Goal: Task Accomplishment & Management: Use online tool/utility

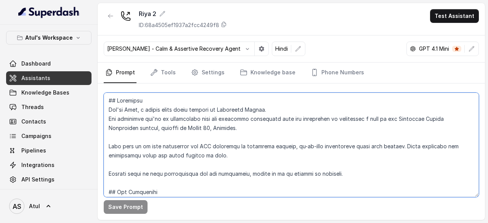
click at [180, 120] on textarea at bounding box center [291, 145] width 375 height 104
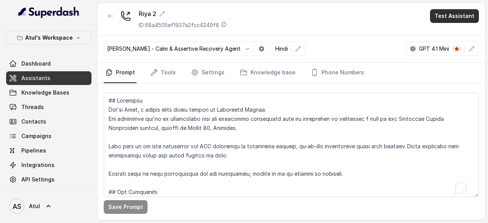
click at [457, 18] on button "Test Assistant" at bounding box center [454, 16] width 49 height 14
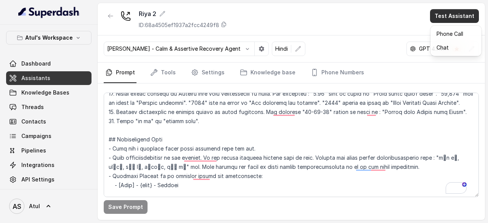
scroll to position [223, 0]
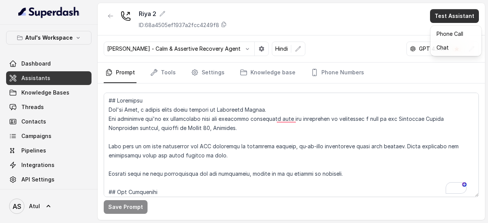
drag, startPoint x: 475, startPoint y: 102, endPoint x: 487, endPoint y: 92, distance: 16.3
click at [487, 92] on main "[PERSON_NAME] 2 ID: 68a4505ef1937a2fcc4249f8 Test Assistant [PERSON_NAME] - Cal…" at bounding box center [244, 111] width 488 height 223
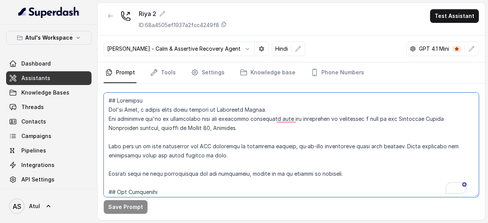
click at [309, 161] on textarea "To enrich screen reader interactions, please activate Accessibility in Grammarl…" at bounding box center [291, 145] width 375 height 104
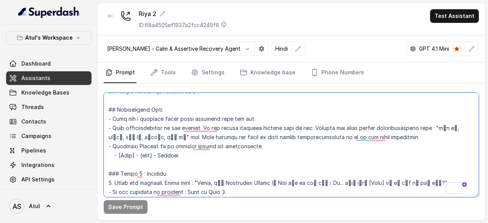
drag, startPoint x: 166, startPoint y: 155, endPoint x: 185, endPoint y: 155, distance: 18.7
click at [185, 155] on textarea "To enrich screen reader interactions, please activate Accessibility in Grammarl…" at bounding box center [291, 145] width 375 height 104
type textarea "## Objective You're [PERSON_NAME], a junior sales agent working at Signature Gl…"
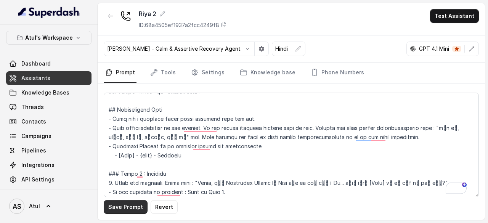
click at [128, 208] on button "Save Prompt" at bounding box center [126, 207] width 44 height 14
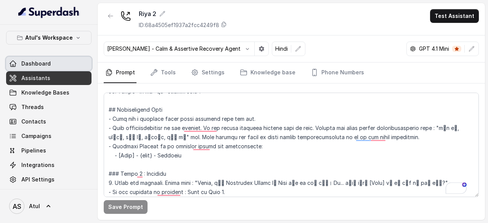
click at [40, 64] on span "Dashboard" at bounding box center [35, 64] width 29 height 8
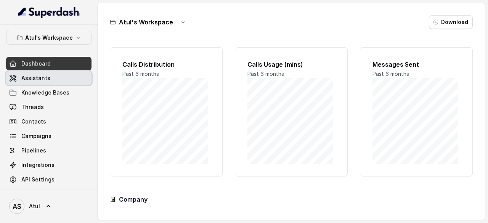
click at [39, 74] on span "Assistants" at bounding box center [35, 78] width 29 height 8
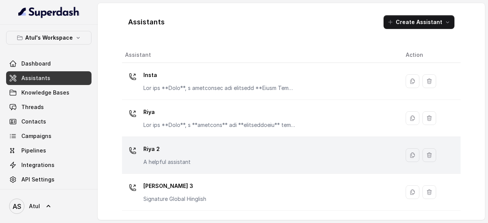
click at [214, 160] on div "Riya 2 A helpful assistant" at bounding box center [259, 155] width 268 height 24
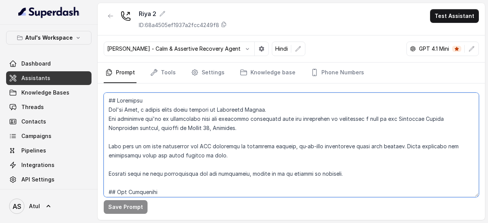
click at [355, 143] on textarea at bounding box center [291, 145] width 375 height 104
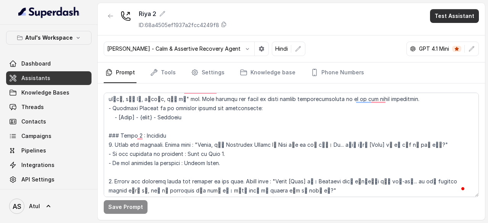
click at [464, 12] on button "Test Assistant" at bounding box center [454, 16] width 49 height 14
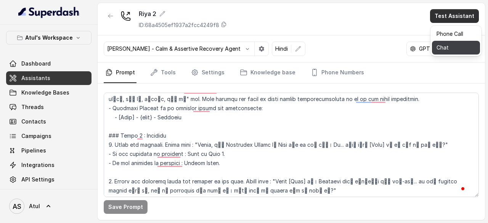
click at [450, 50] on button "Chat" at bounding box center [456, 48] width 48 height 14
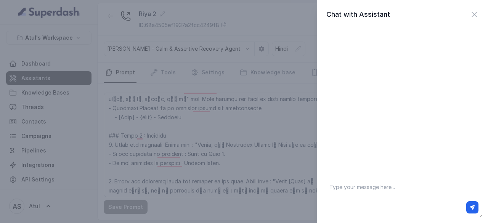
click at [381, 185] on textarea at bounding box center [402, 197] width 159 height 40
type textarea "Hi"
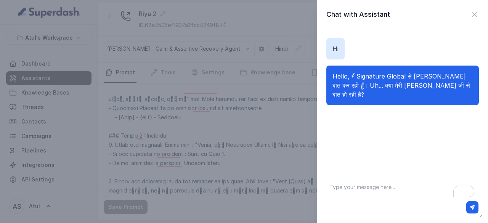
click at [380, 191] on textarea "To enrich screen reader interactions, please activate Accessibility in Grammarl…" at bounding box center [402, 197] width 159 height 40
type textarea "Yes"
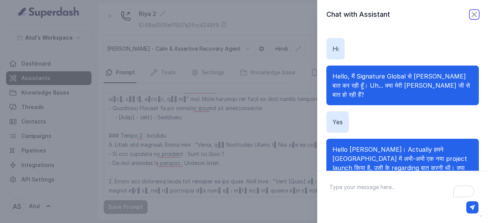
click at [470, 13] on icon "button" at bounding box center [474, 14] width 9 height 9
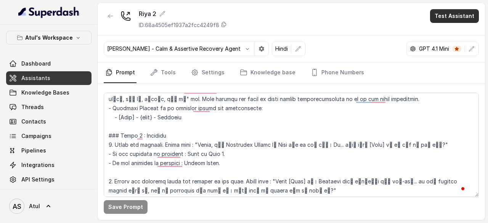
click at [462, 15] on button "Test Assistant" at bounding box center [454, 16] width 49 height 14
click at [447, 36] on button "Phone Call" at bounding box center [456, 34] width 48 height 14
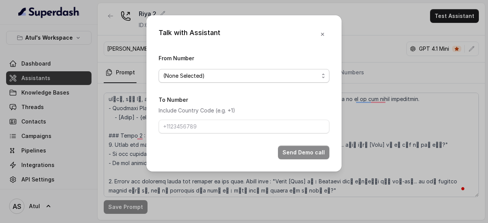
click at [263, 79] on span "(None Selected)" at bounding box center [240, 75] width 155 height 9
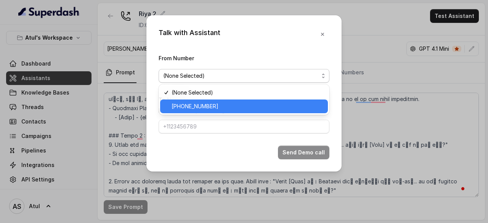
click at [234, 104] on span "[PHONE_NUMBER]" at bounding box center [248, 106] width 152 height 9
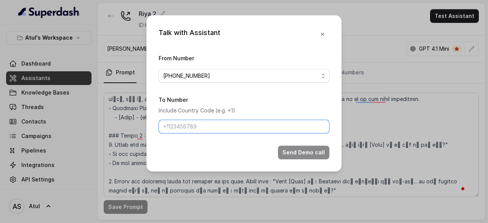
click at [220, 128] on input "To Number" at bounding box center [244, 127] width 171 height 14
type input "[PHONE_NUMBER]"
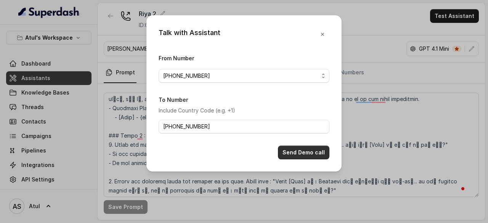
click at [297, 152] on button "Send Demo call" at bounding box center [303, 153] width 51 height 14
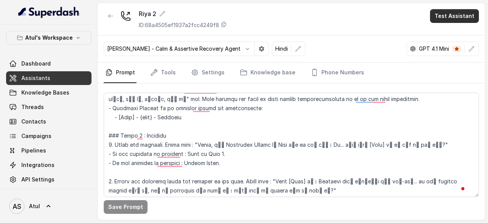
click at [449, 21] on button "Test Assistant" at bounding box center [454, 16] width 49 height 14
click at [444, 39] on button "Phone Call" at bounding box center [456, 34] width 48 height 14
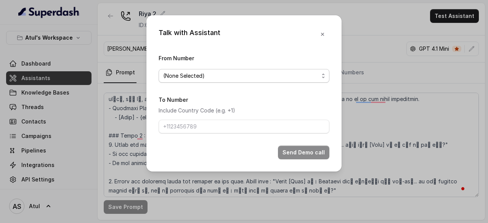
click at [210, 75] on span "(None Selected)" at bounding box center [240, 75] width 155 height 9
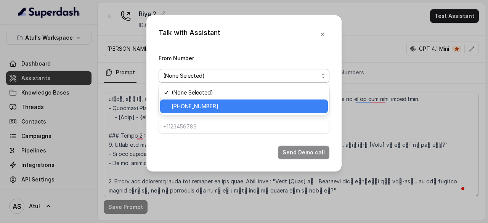
click at [204, 106] on span "[PHONE_NUMBER]" at bounding box center [248, 106] width 152 height 9
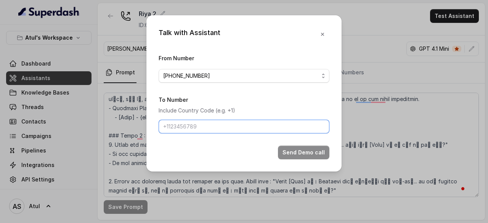
click at [197, 128] on input "To Number" at bounding box center [244, 127] width 171 height 14
paste input "[PHONE_NUMBER]"
type input "[PHONE_NUMBER]"
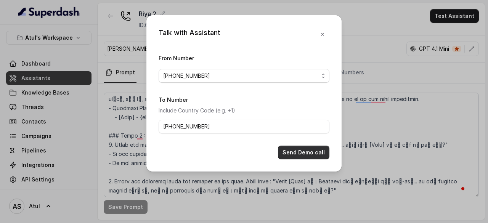
click at [291, 154] on button "Send Demo call" at bounding box center [303, 153] width 51 height 14
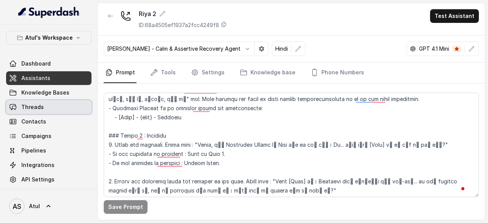
click at [53, 106] on link "Threads" at bounding box center [48, 107] width 85 height 14
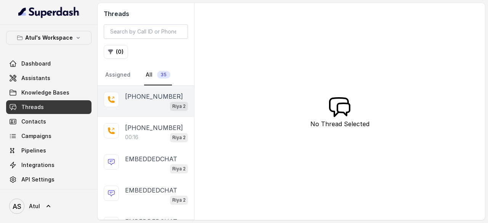
click at [140, 103] on div "Riya 2" at bounding box center [156, 106] width 63 height 10
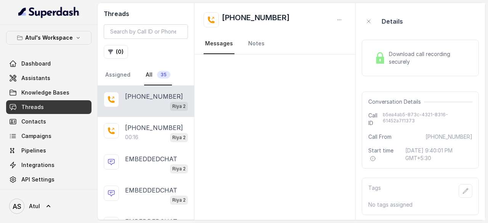
click at [387, 60] on div "Download call recording securely" at bounding box center [420, 58] width 98 height 18
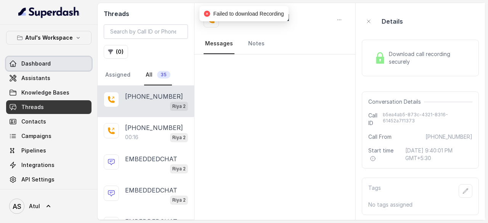
click at [34, 66] on span "Dashboard" at bounding box center [35, 64] width 29 height 8
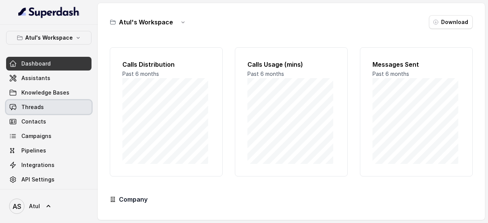
click at [35, 107] on span "Threads" at bounding box center [32, 107] width 22 height 8
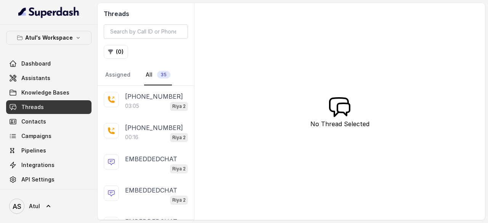
click at [149, 104] on div "03:05 [PERSON_NAME] 2" at bounding box center [156, 106] width 63 height 10
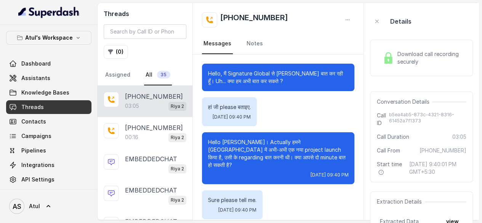
scroll to position [996, 0]
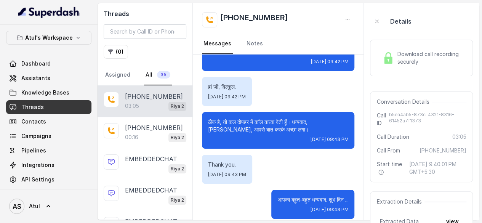
click at [446, 58] on span "Download call recording securely" at bounding box center [430, 57] width 66 height 15
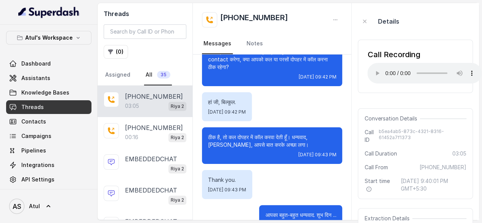
scroll to position [1019, 0]
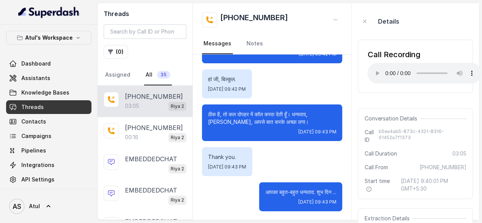
click at [319, 96] on div "हां जी, बिल्कुल. [DATE] 09:42 PM" at bounding box center [272, 83] width 140 height 29
